Goal: Information Seeking & Learning: Learn about a topic

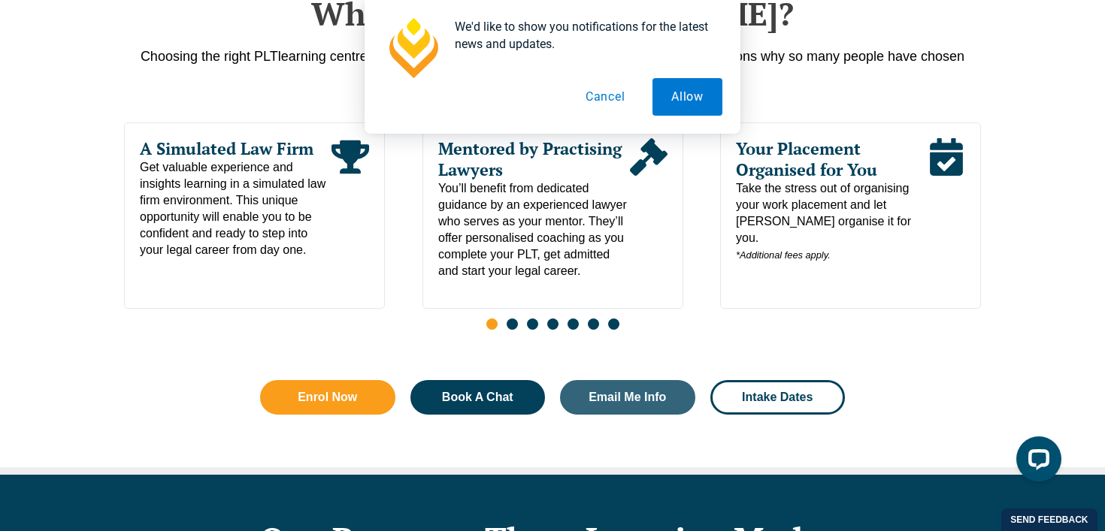
click at [613, 96] on button "Cancel" at bounding box center [605, 97] width 77 height 38
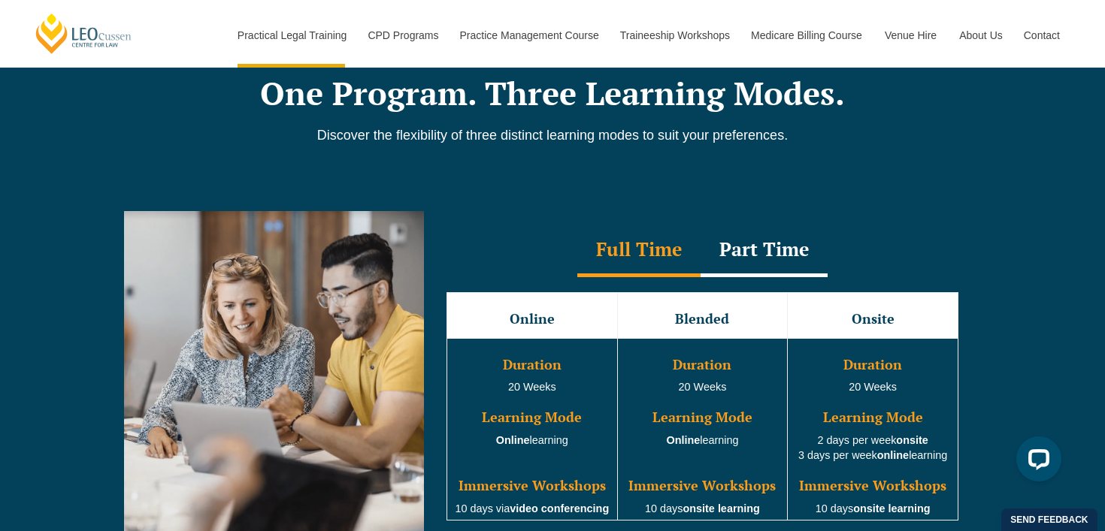
scroll to position [1263, 0]
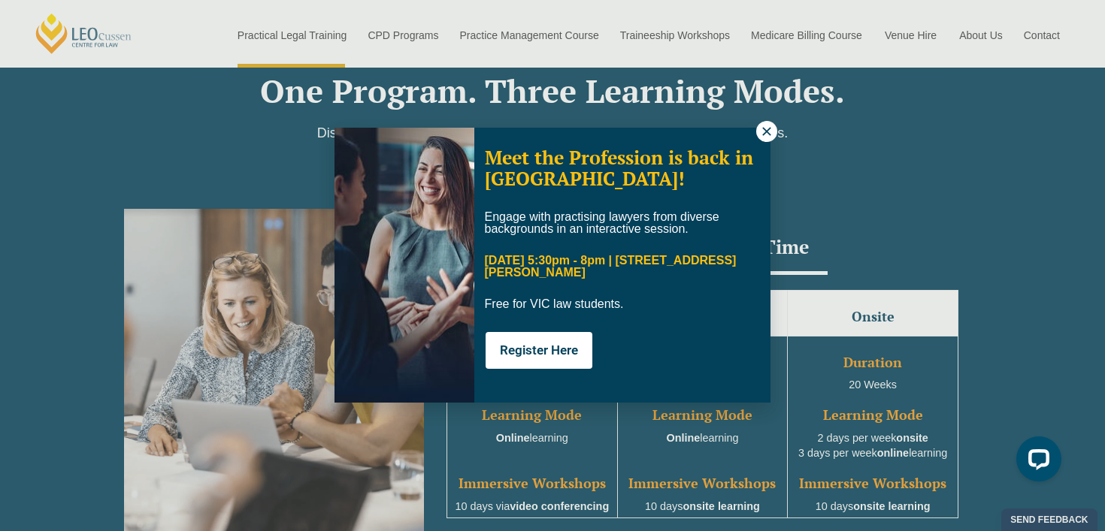
click at [764, 138] on button at bounding box center [766, 131] width 21 height 21
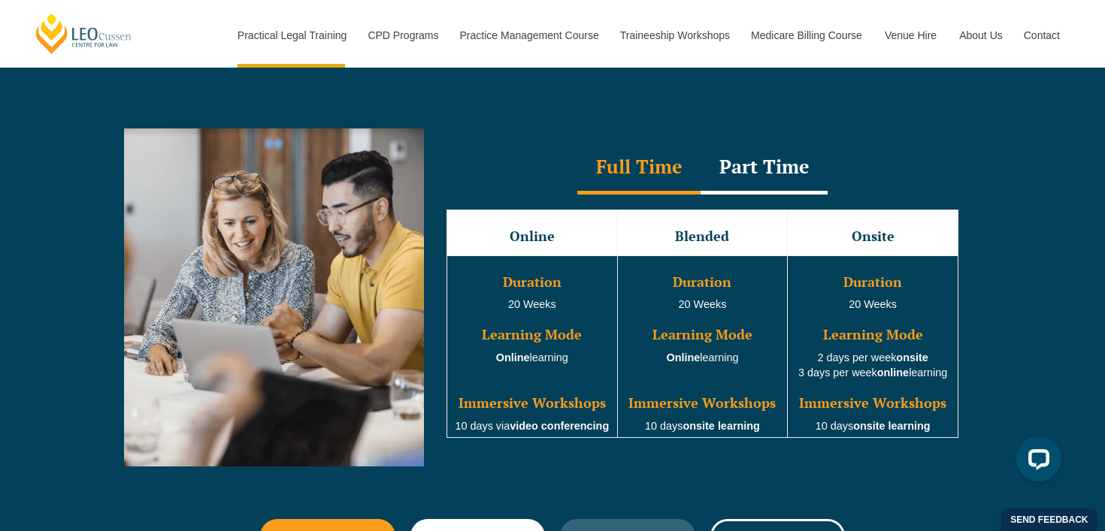
scroll to position [1346, 0]
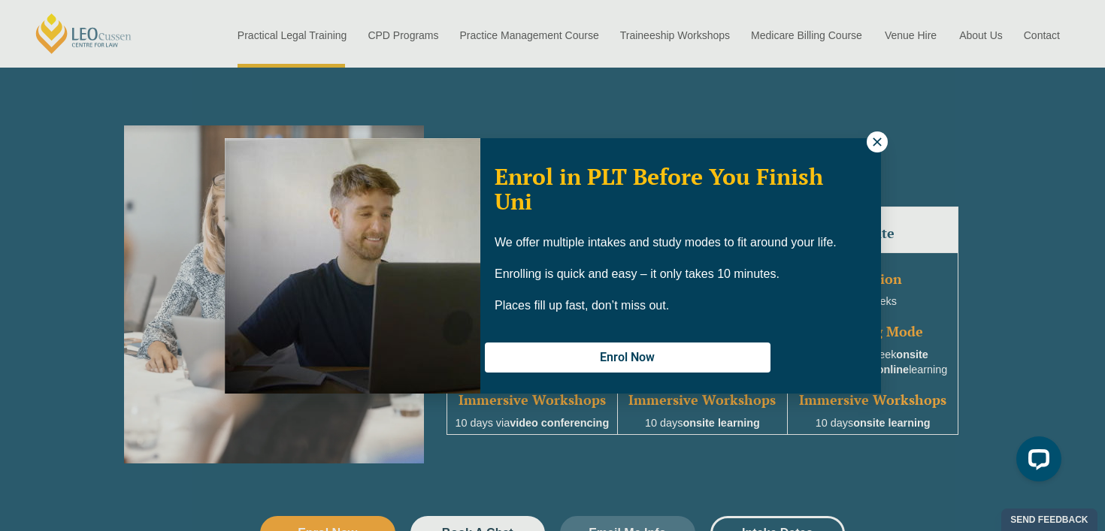
click at [871, 139] on icon at bounding box center [877, 142] width 14 height 14
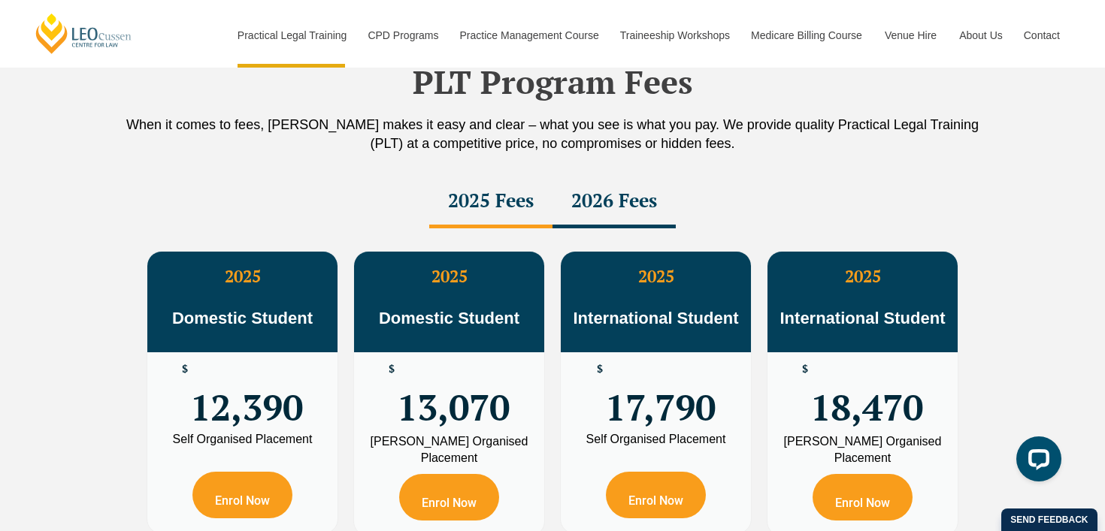
scroll to position [2638, 0]
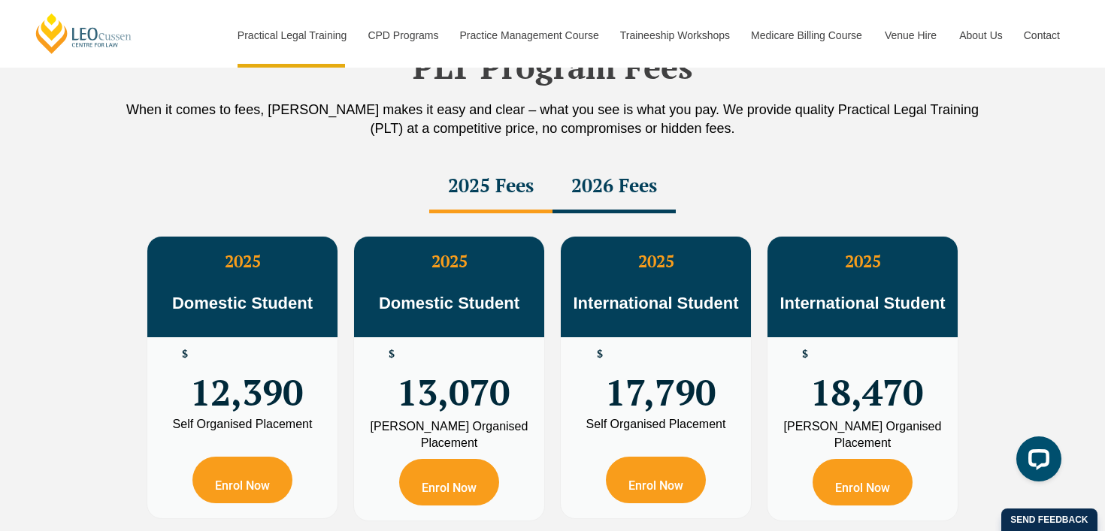
click at [604, 181] on div "2026 Fees" at bounding box center [613, 187] width 123 height 53
click at [501, 191] on div "2025 Fees" at bounding box center [490, 187] width 123 height 53
click at [628, 190] on div "2026 Fees" at bounding box center [613, 187] width 123 height 53
click at [507, 197] on div "2025 Fees" at bounding box center [490, 187] width 123 height 53
click at [592, 192] on div "2026 Fees" at bounding box center [613, 187] width 123 height 53
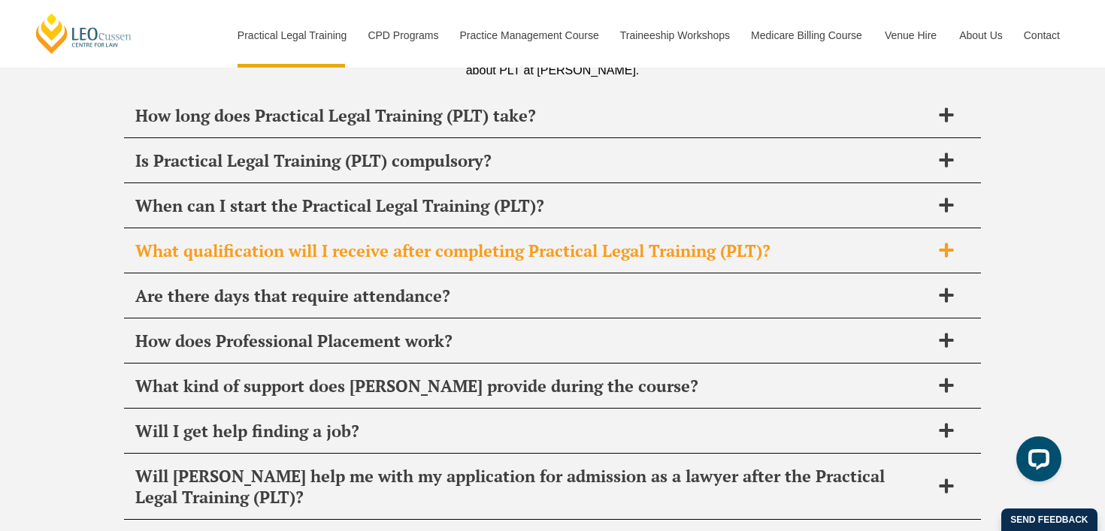
scroll to position [7259, 0]
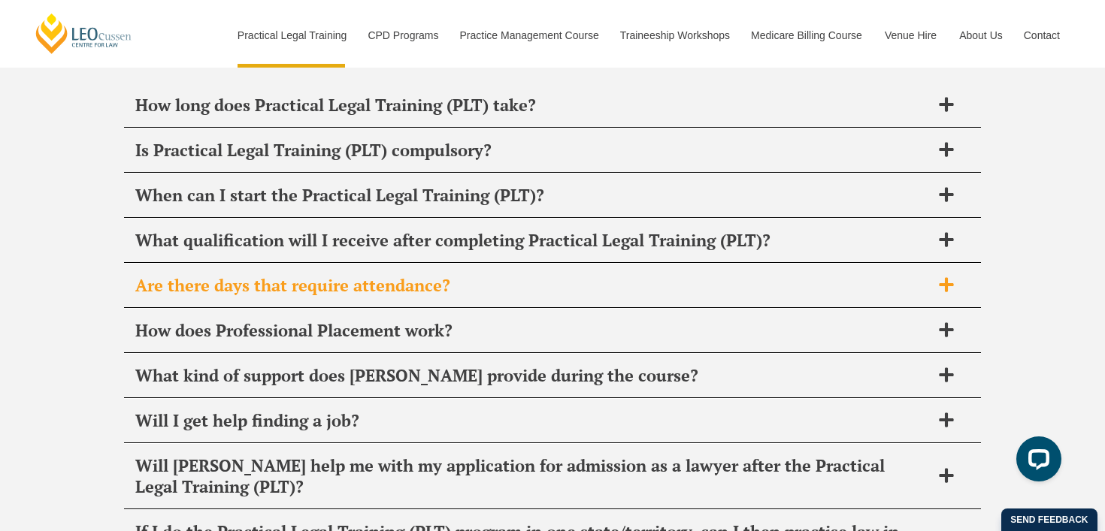
click at [444, 275] on h2 "Are there days that require attendance?" at bounding box center [532, 285] width 795 height 21
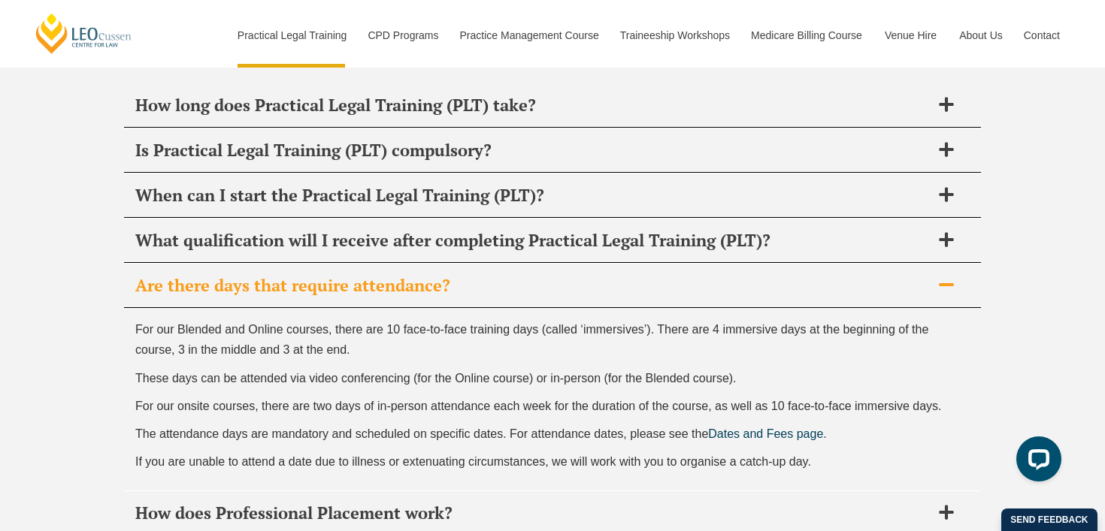
click at [444, 275] on h2 "Are there days that require attendance?" at bounding box center [532, 285] width 795 height 21
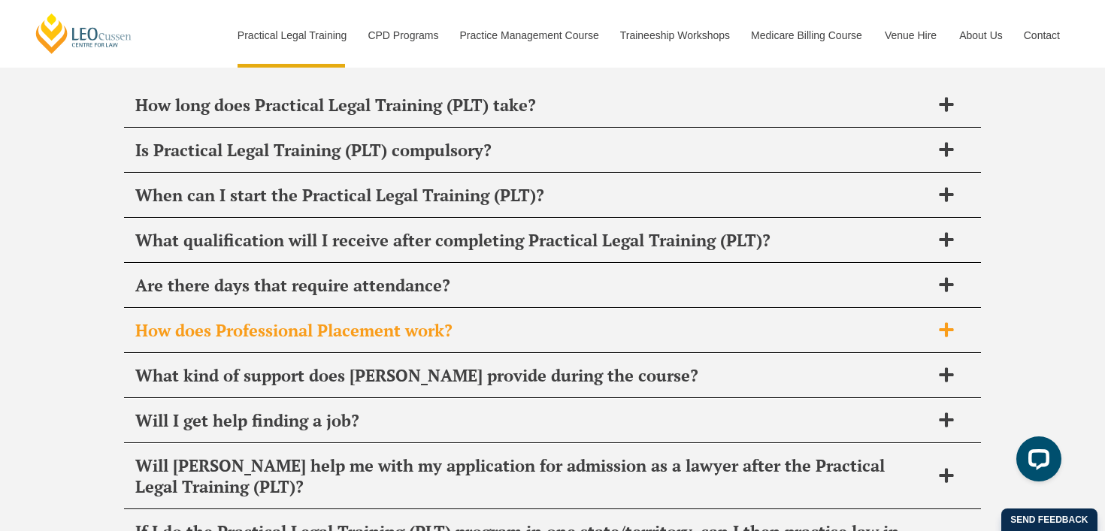
click at [437, 320] on h2 "How does Professional Placement work?" at bounding box center [532, 330] width 795 height 21
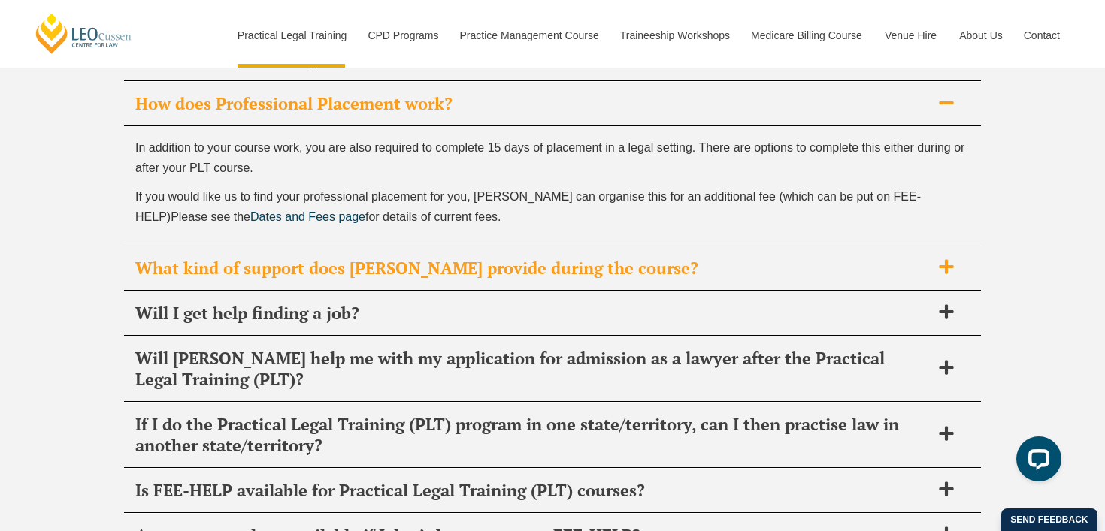
scroll to position [7491, 0]
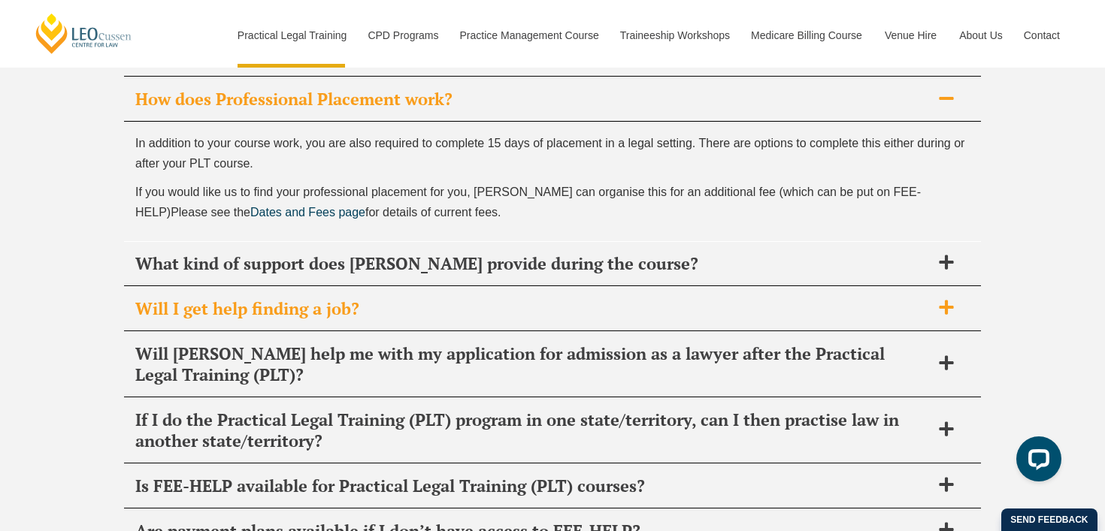
click at [262, 298] on h2 "Will I get help finding a job?" at bounding box center [532, 308] width 795 height 21
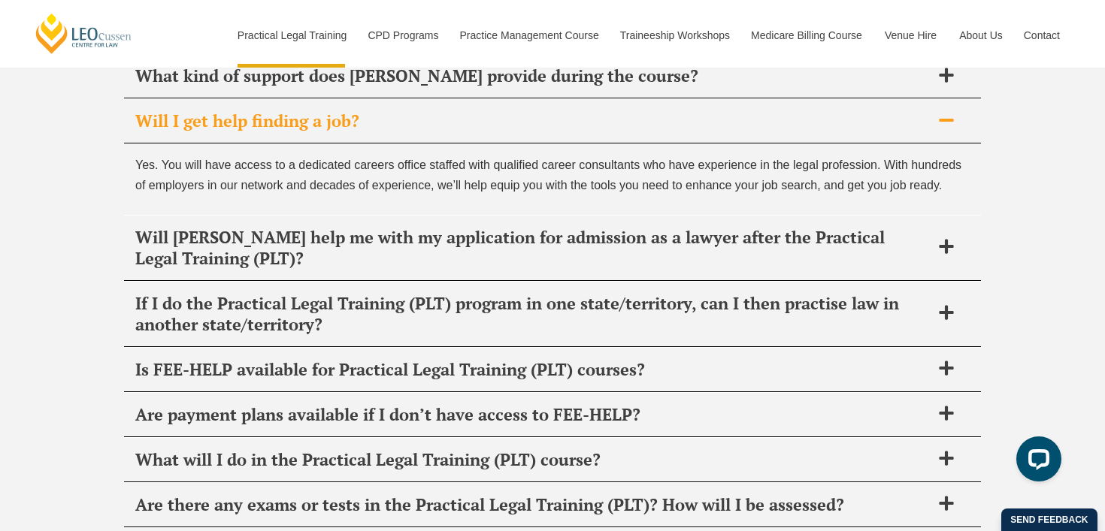
scroll to position [7583, 0]
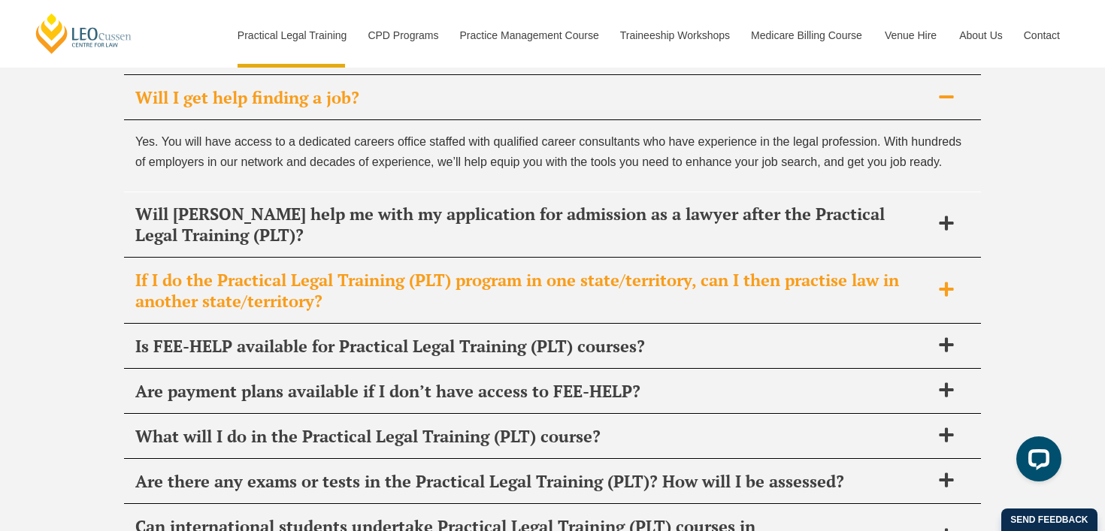
click at [198, 270] on h2 "If I do the Practical Legal Training (PLT) program in one state/territory, can …" at bounding box center [532, 291] width 795 height 42
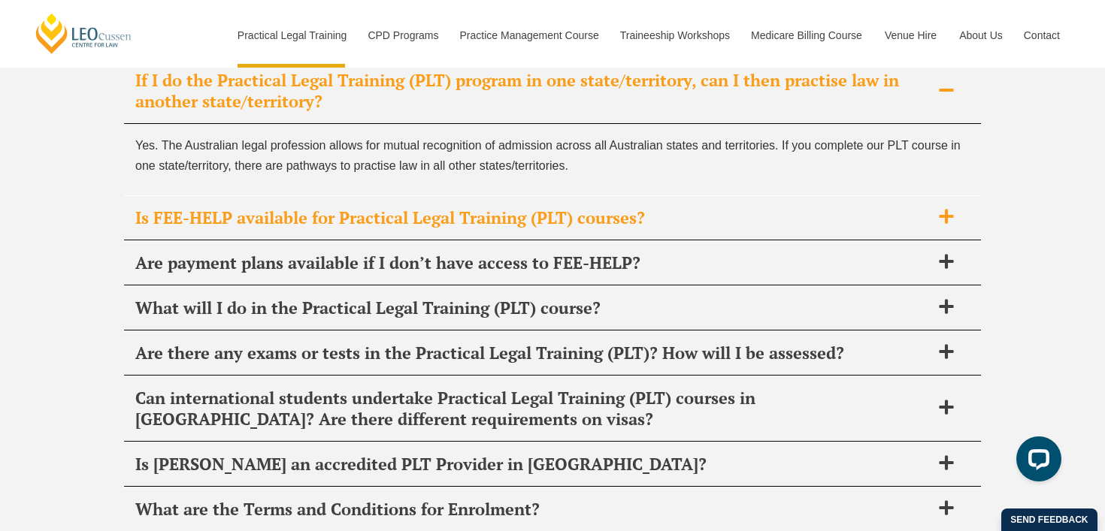
scroll to position [7719, 0]
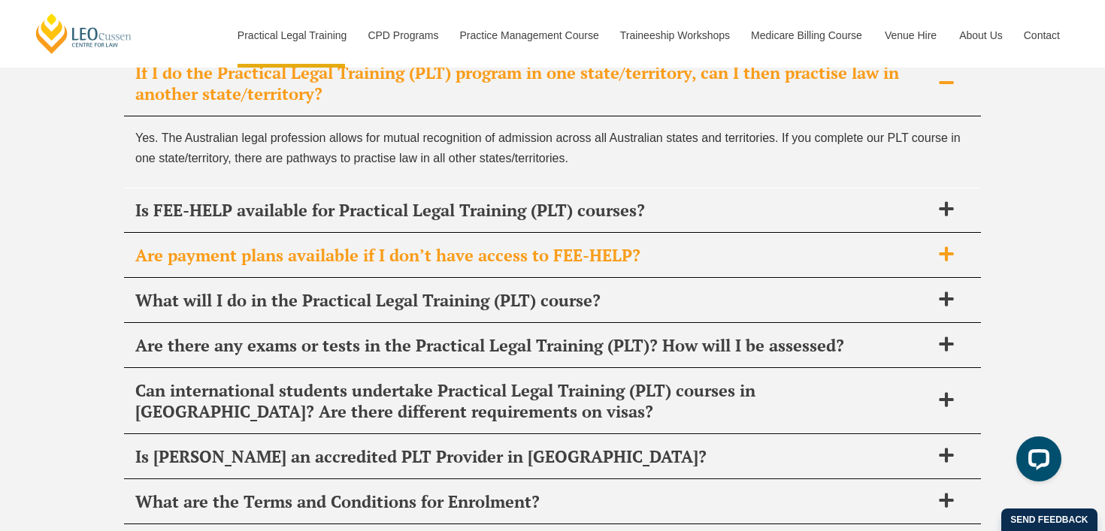
click at [191, 245] on h2 "Are payment plans available if I don’t have access to FEE-HELP?" at bounding box center [532, 255] width 795 height 21
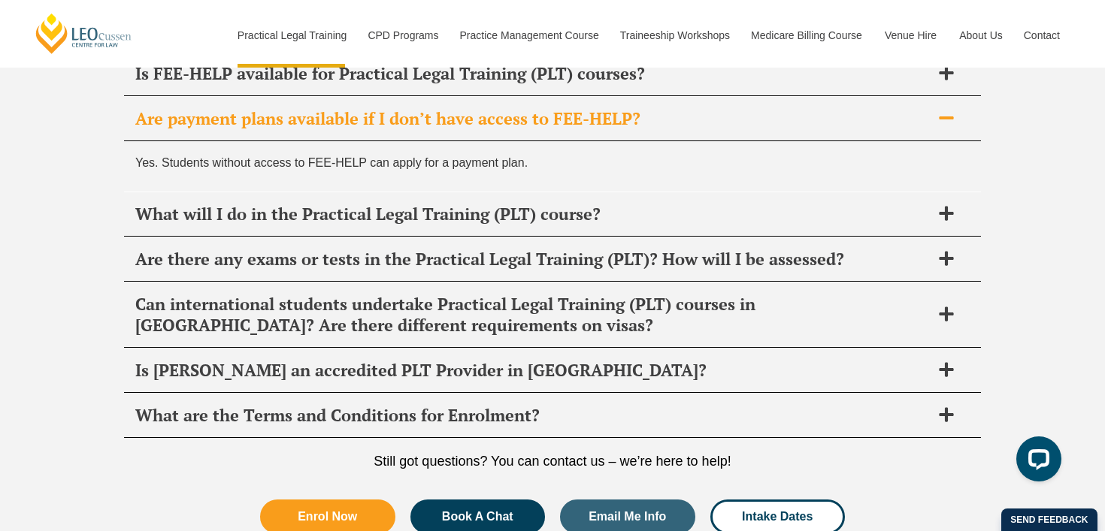
scroll to position [7790, 0]
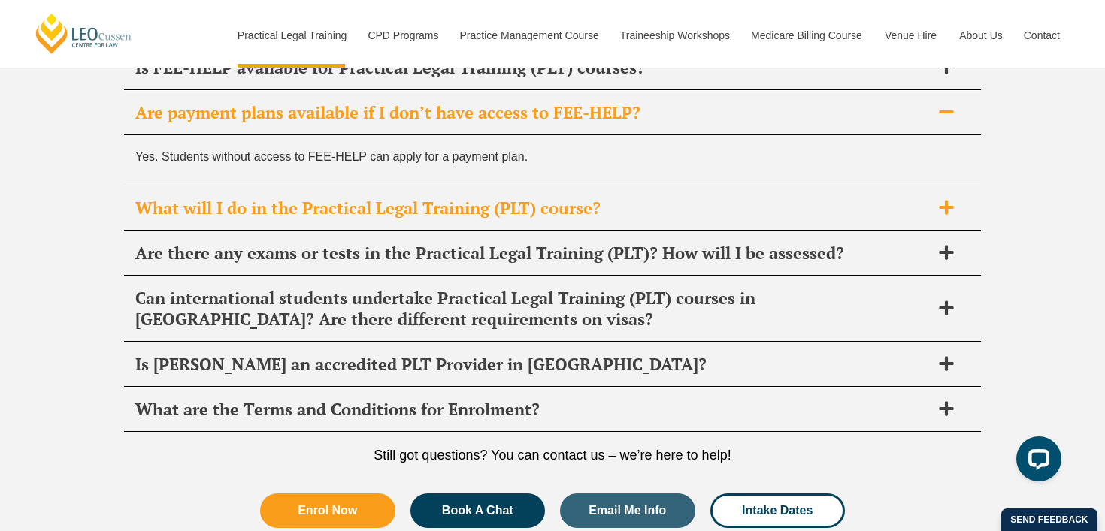
click at [187, 198] on h2 "What will I do in the Practical Legal Training (PLT) course?" at bounding box center [532, 208] width 795 height 21
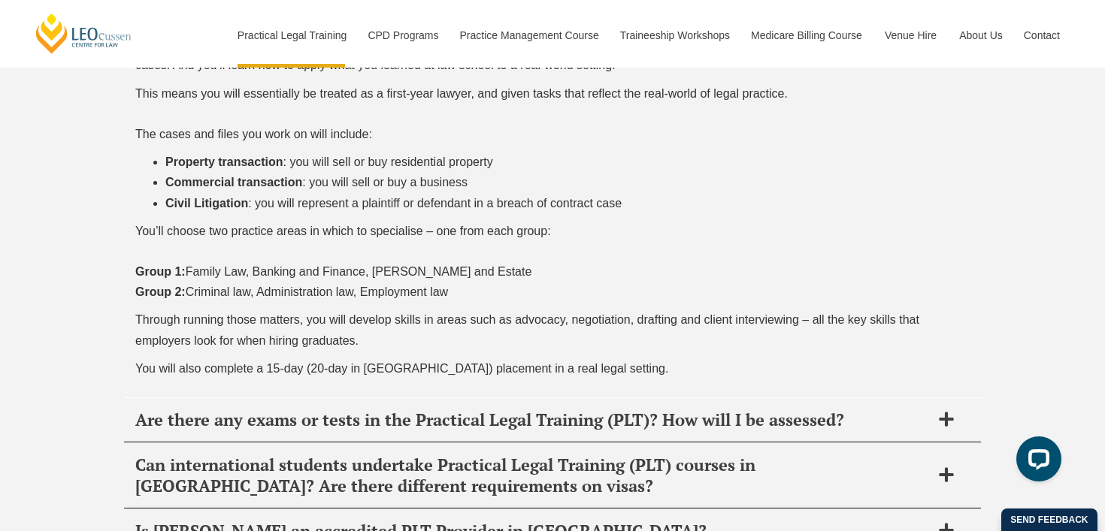
scroll to position [7985, 0]
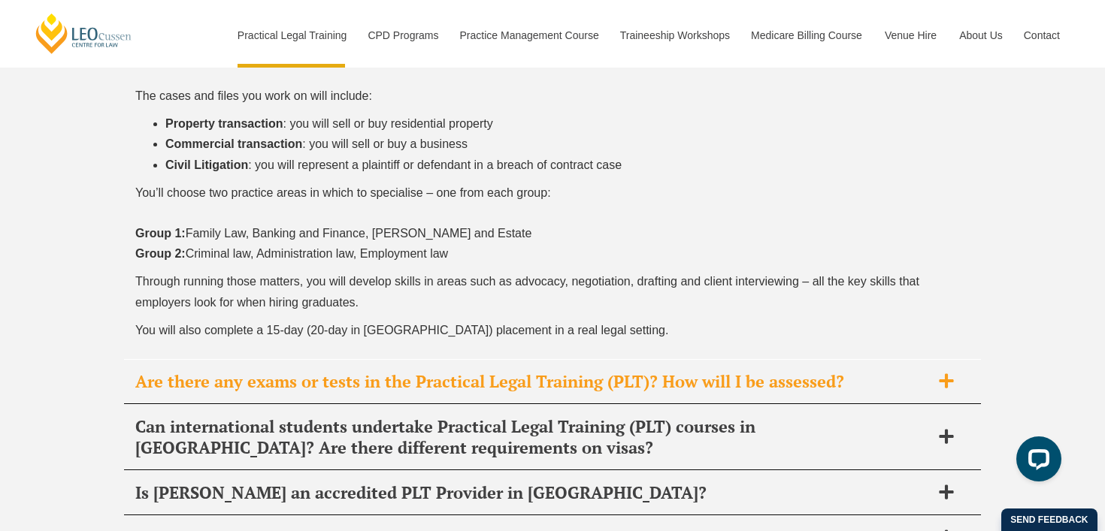
click at [213, 371] on h2 "Are there any exams or tests in the Practical Legal Training (PLT)? How will I …" at bounding box center [532, 381] width 795 height 21
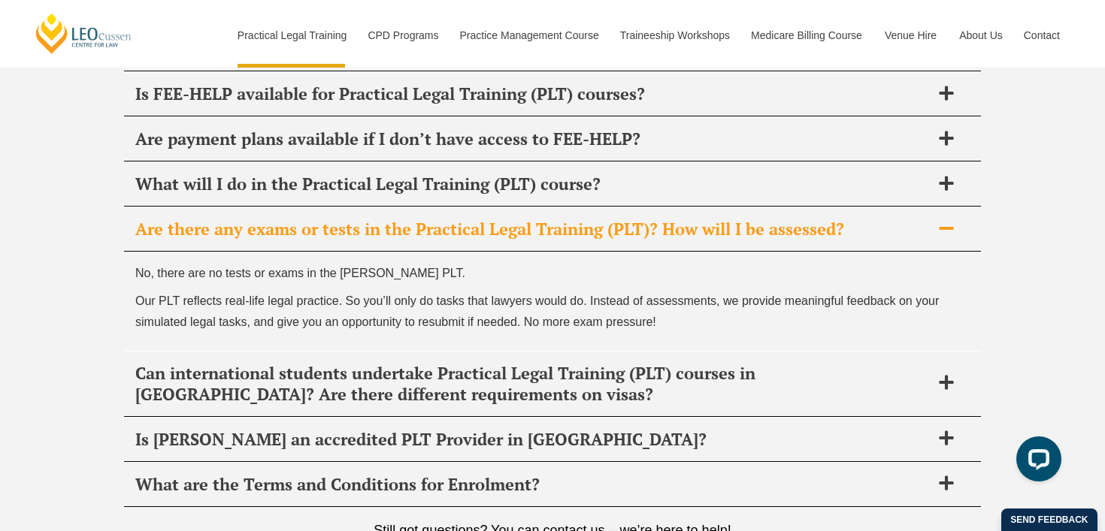
scroll to position [7760, 0]
